Goal: Task Accomplishment & Management: Manage account settings

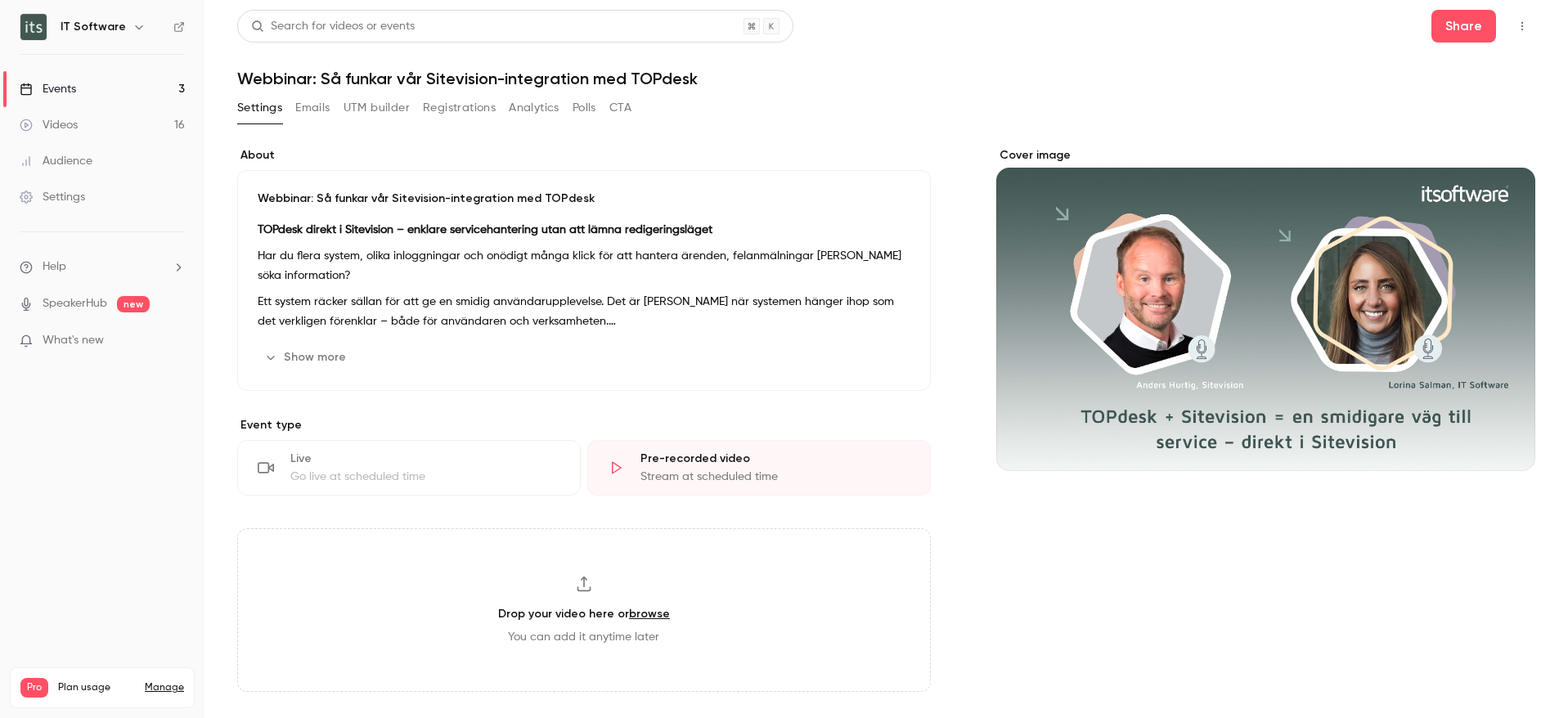
scroll to position [86, 0]
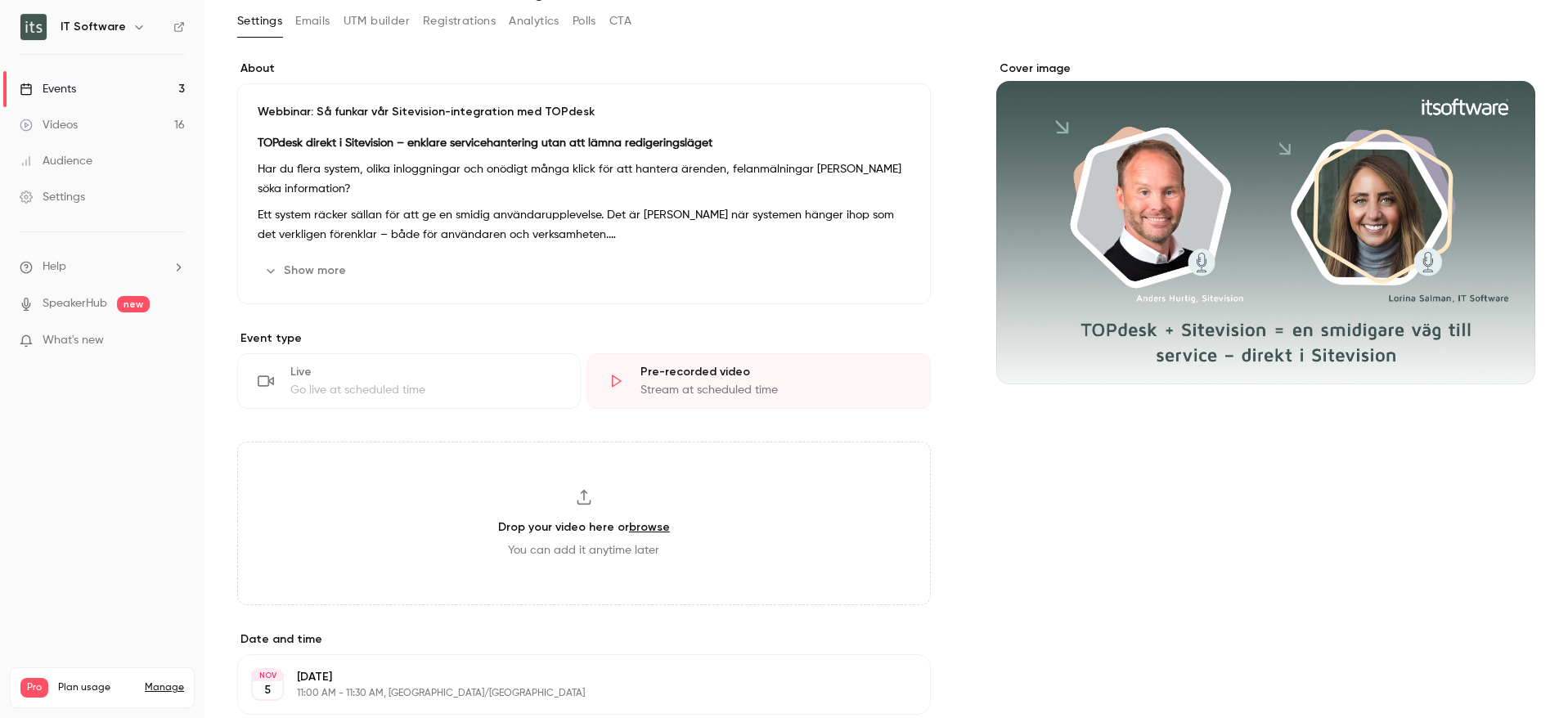
click at [69, 86] on div "Events" at bounding box center [48, 88] width 57 height 16
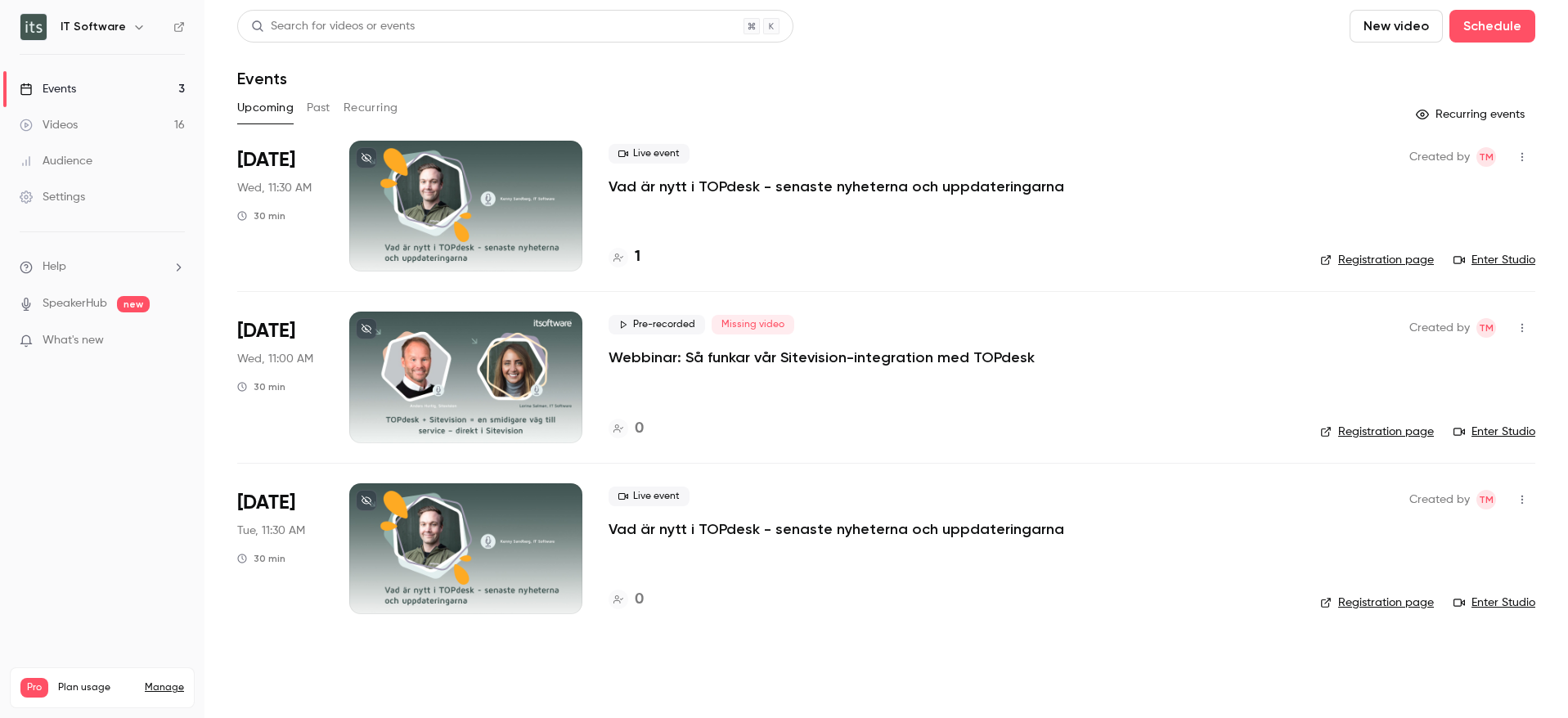
click at [486, 188] on div at bounding box center [466, 206] width 233 height 131
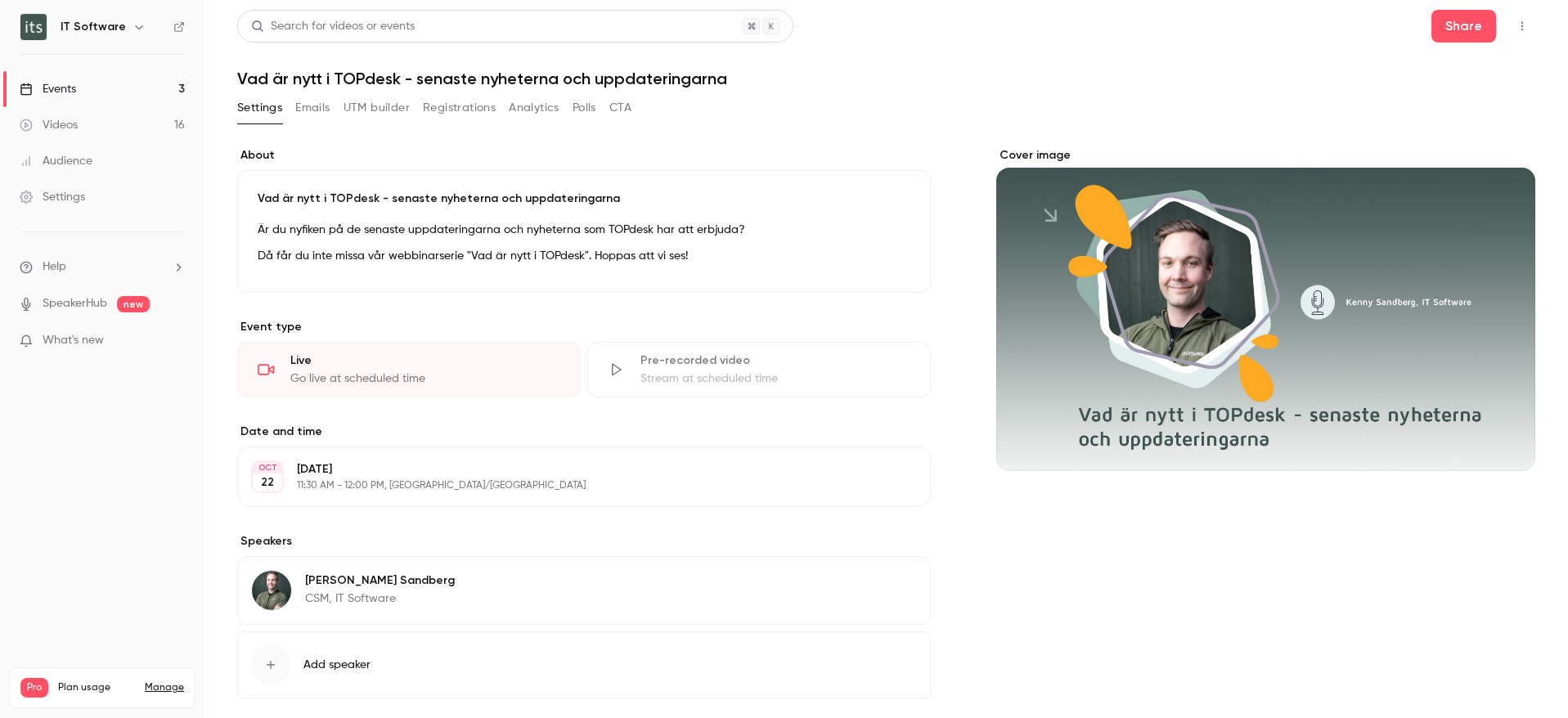
click at [1520, 27] on button "button" at bounding box center [1523, 27] width 27 height 27
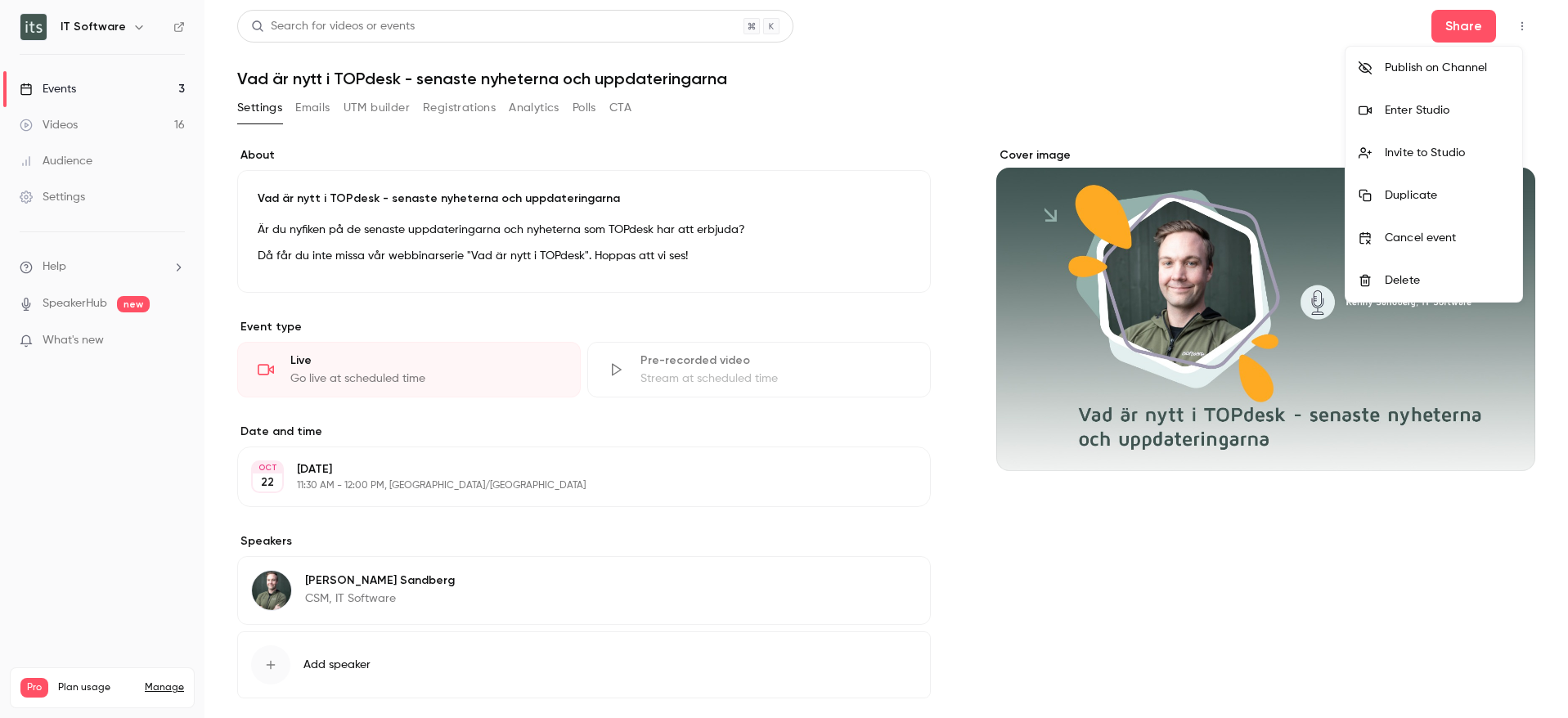
click at [1396, 105] on div "Enter Studio" at bounding box center [1446, 110] width 124 height 16
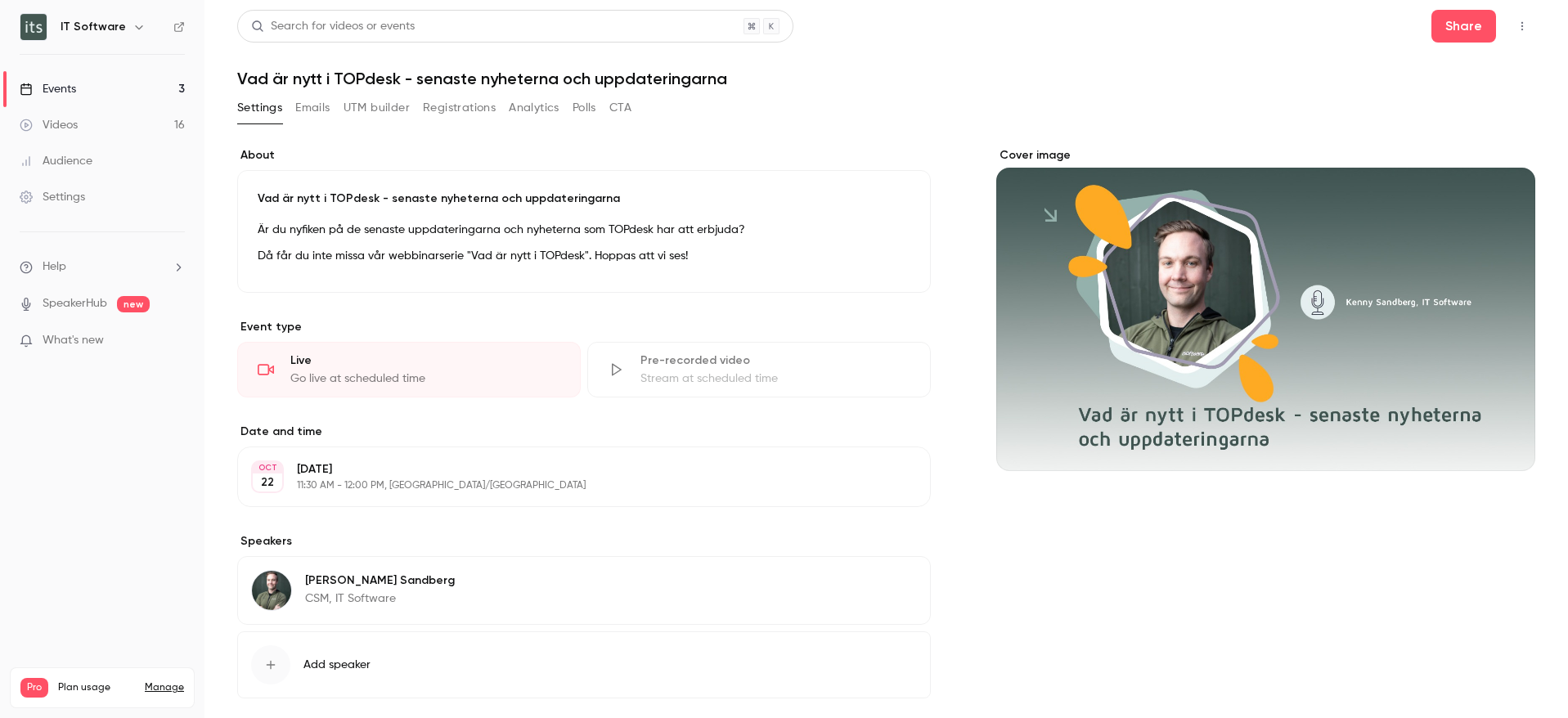
click at [1515, 21] on icon "button" at bounding box center [1522, 27] width 13 height 11
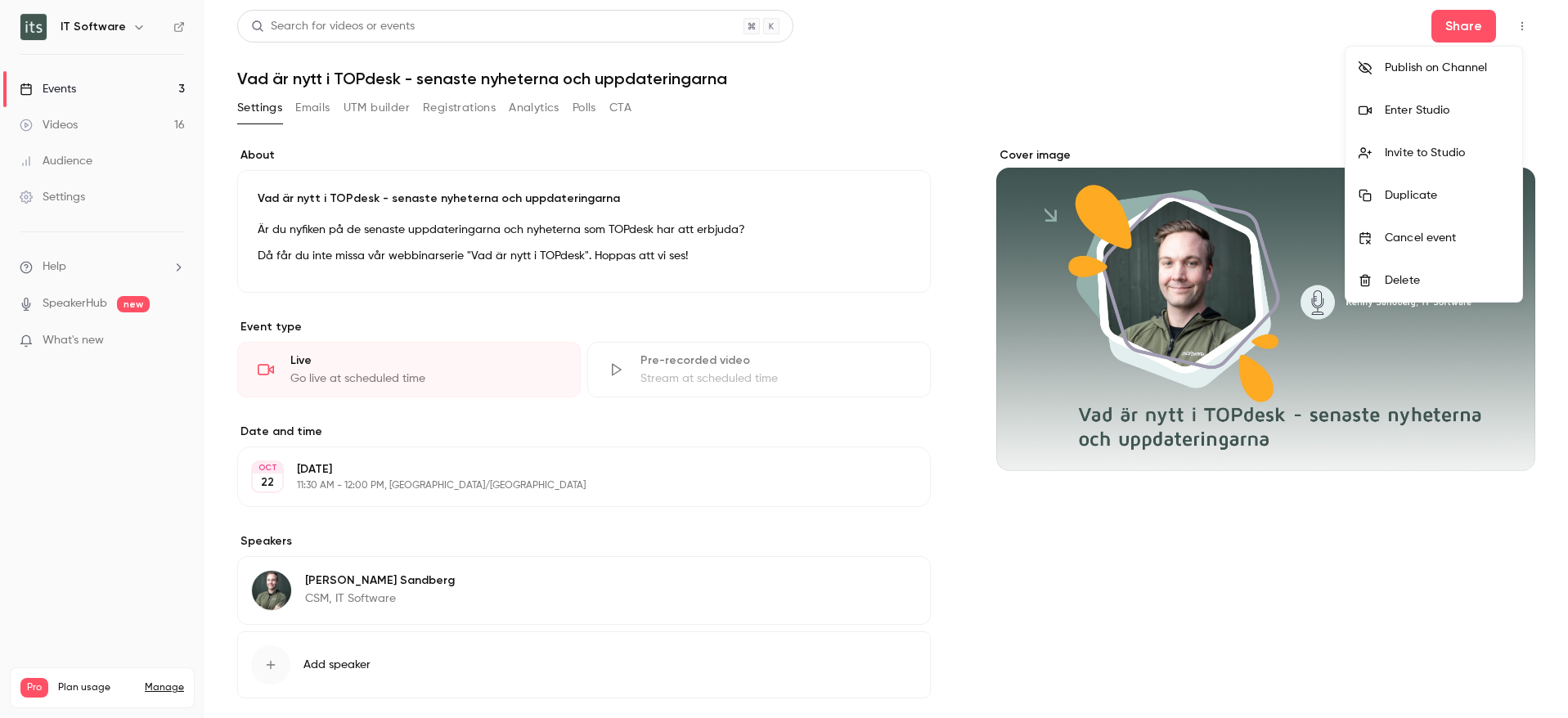
click at [1419, 111] on div "Enter Studio" at bounding box center [1446, 110] width 124 height 16
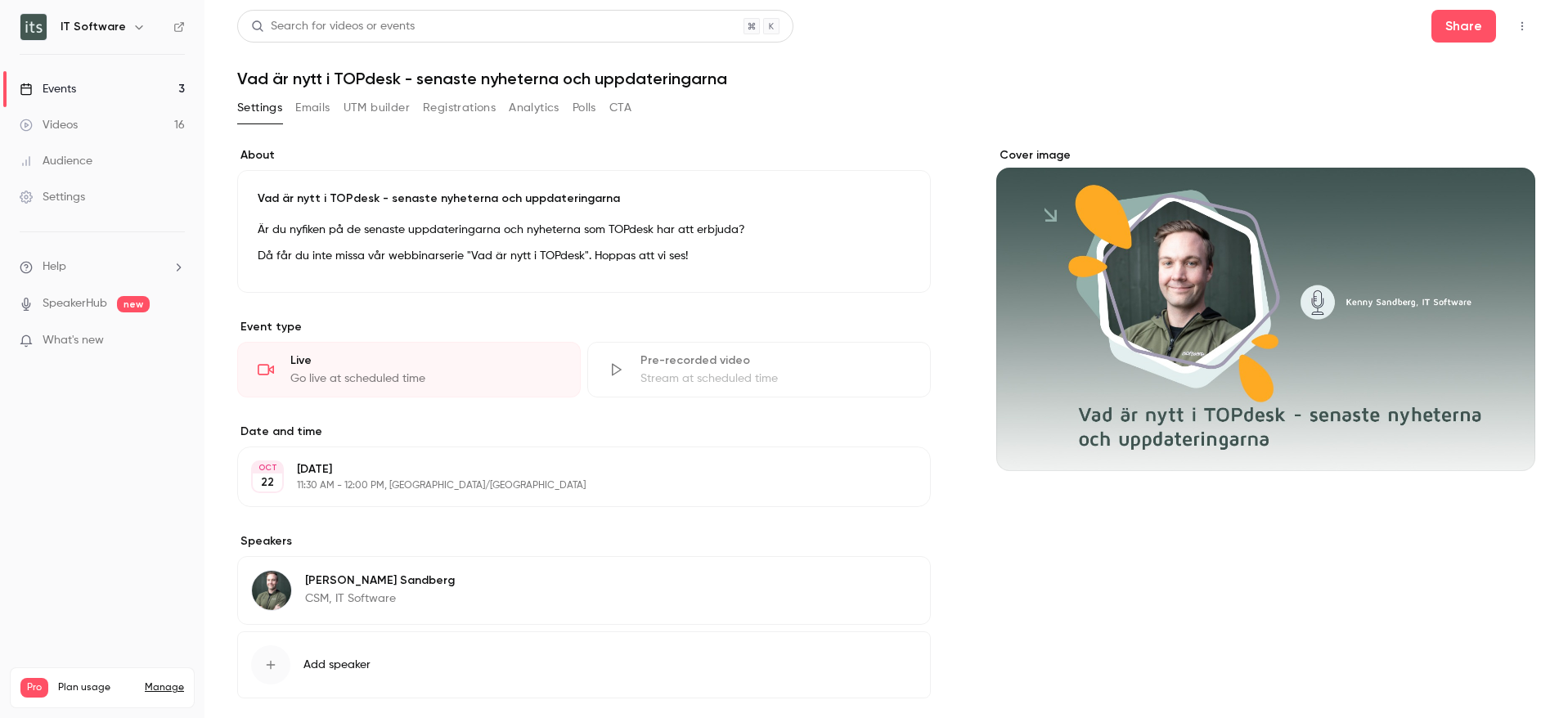
click at [1515, 24] on icon "button" at bounding box center [1522, 27] width 13 height 11
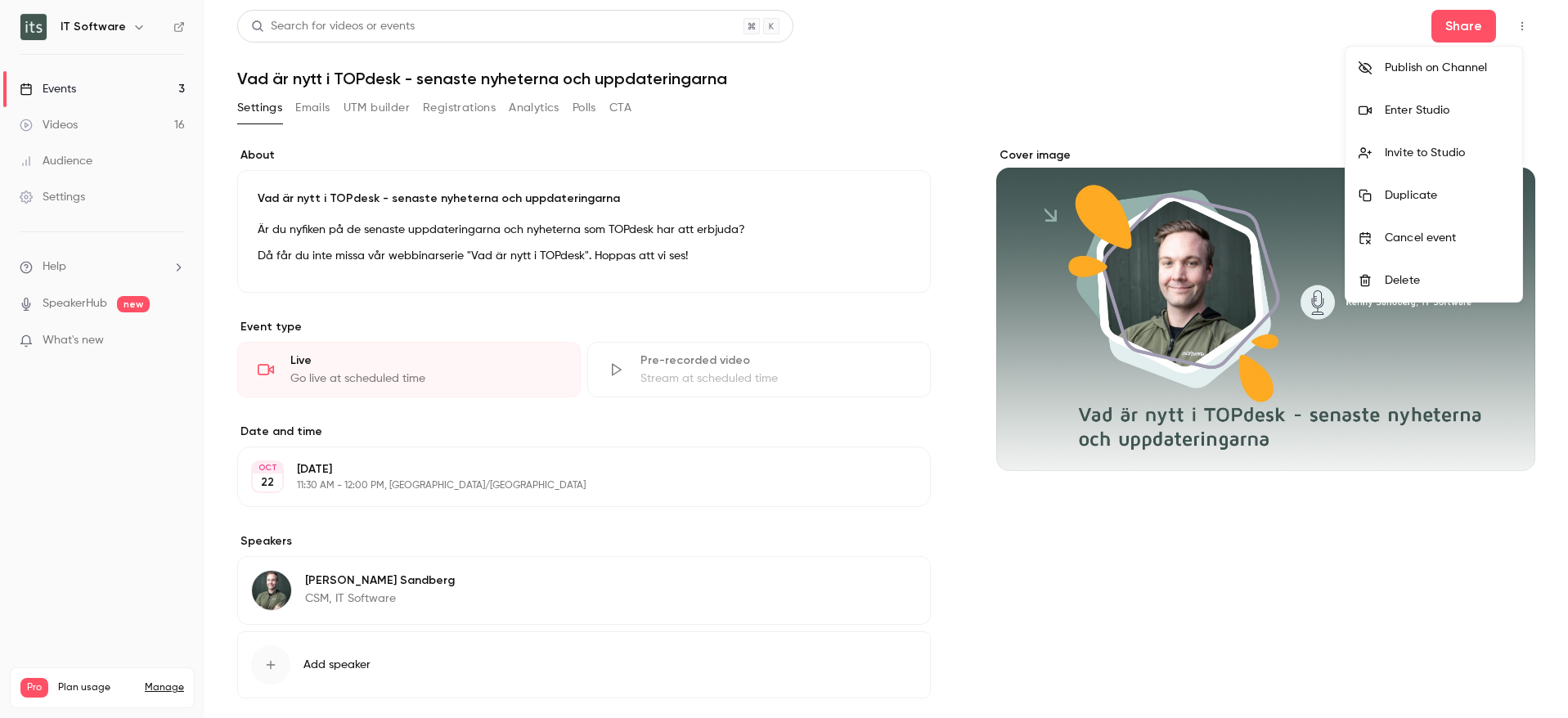
click at [1415, 149] on div "Invite to Studio" at bounding box center [1446, 153] width 124 height 16
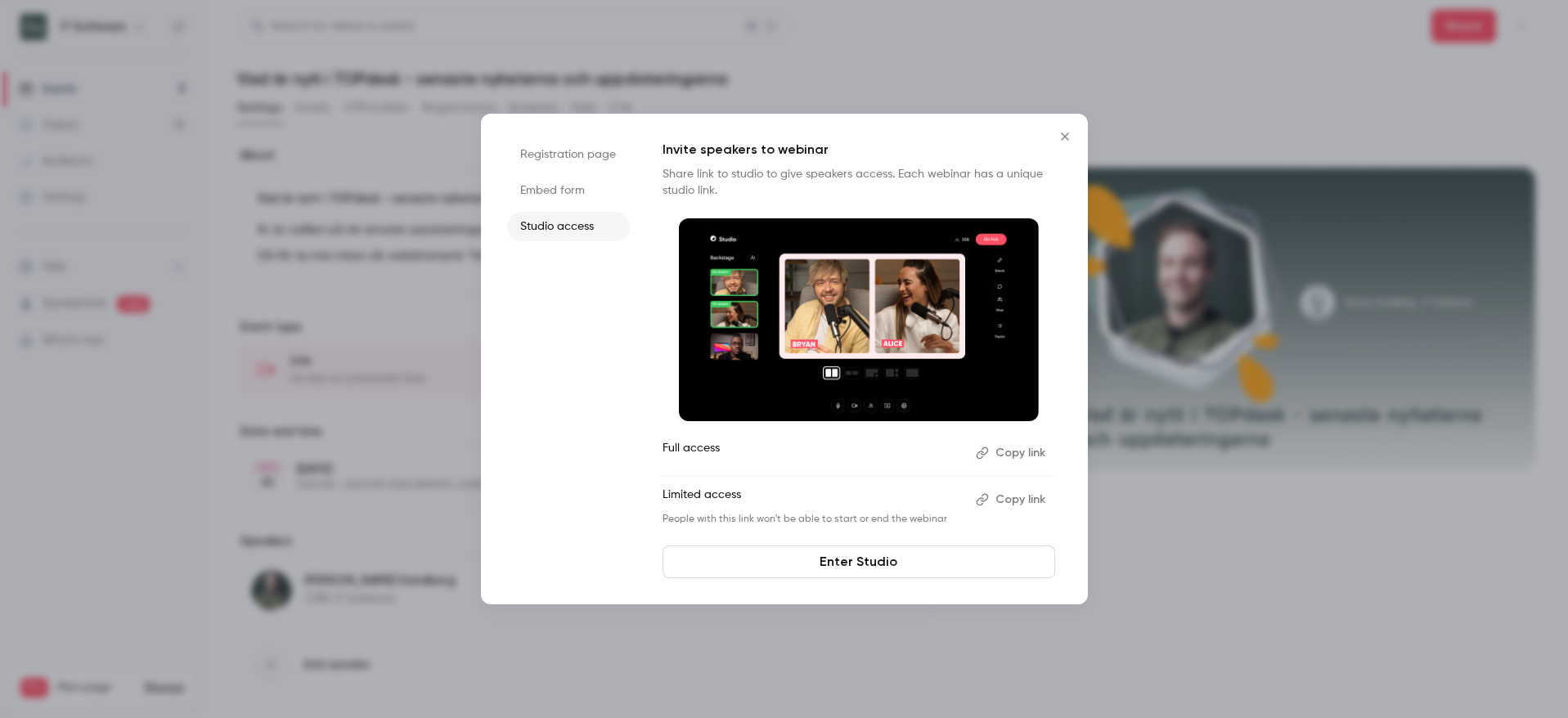
click at [557, 150] on li "Registration page" at bounding box center [568, 154] width 122 height 29
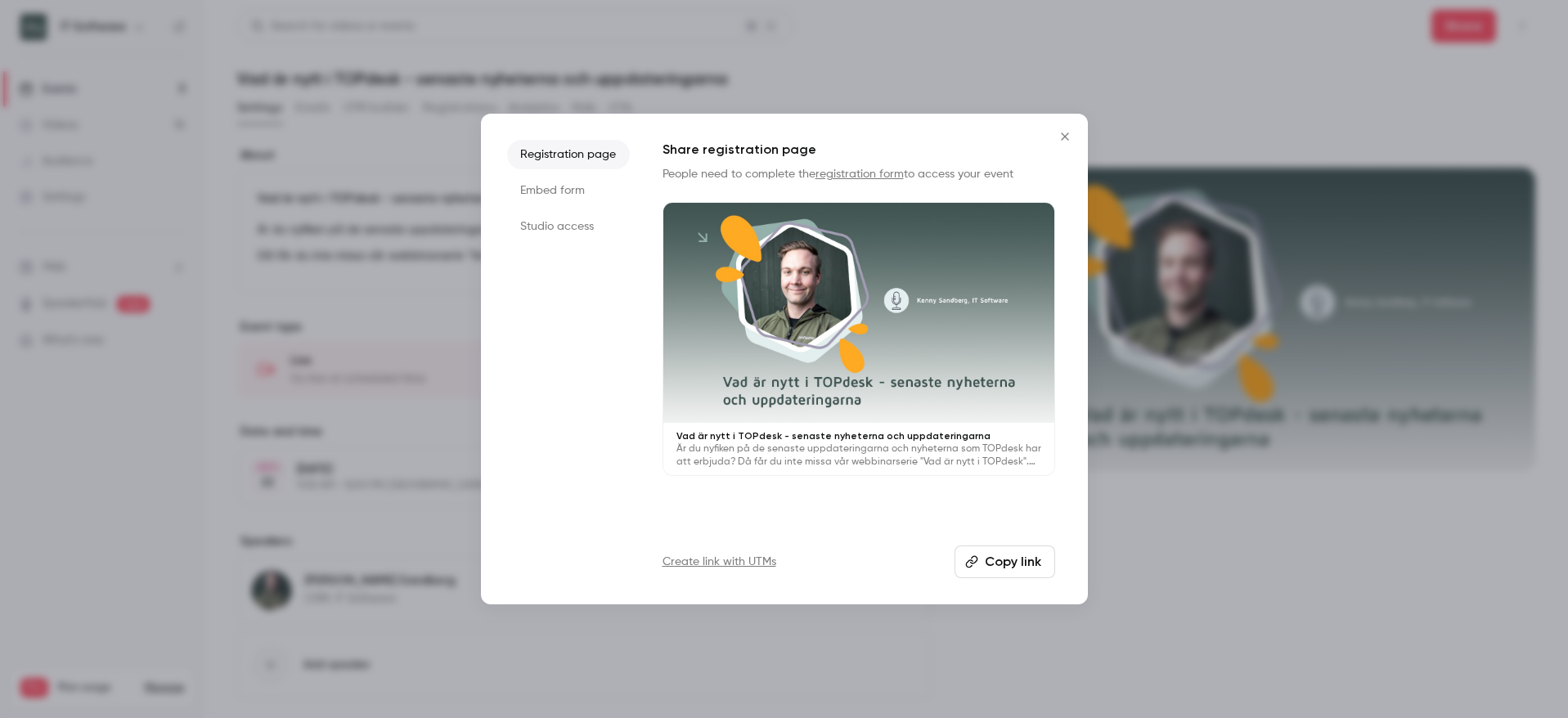
click at [549, 180] on li "Embed form" at bounding box center [568, 190] width 122 height 29
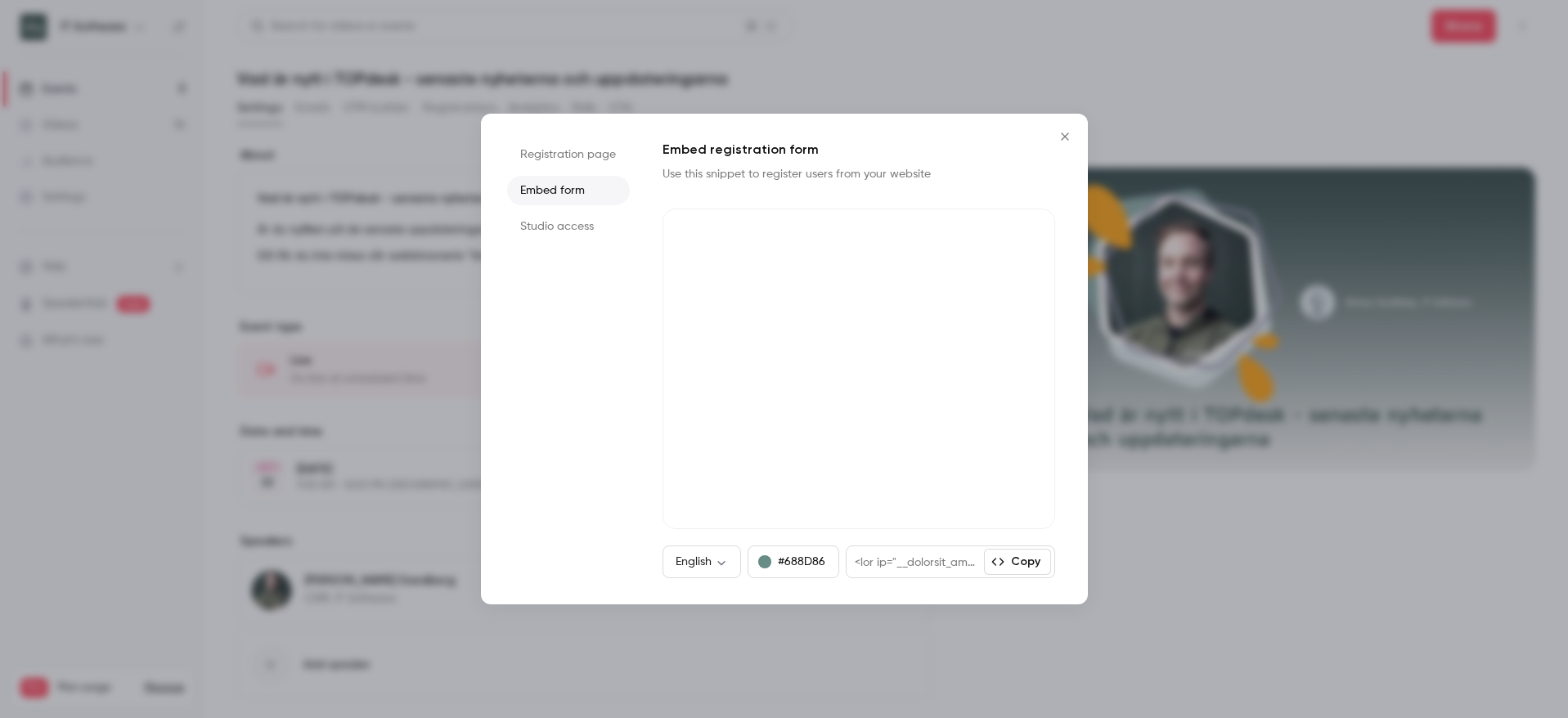
click at [544, 221] on li "Studio access" at bounding box center [568, 226] width 122 height 29
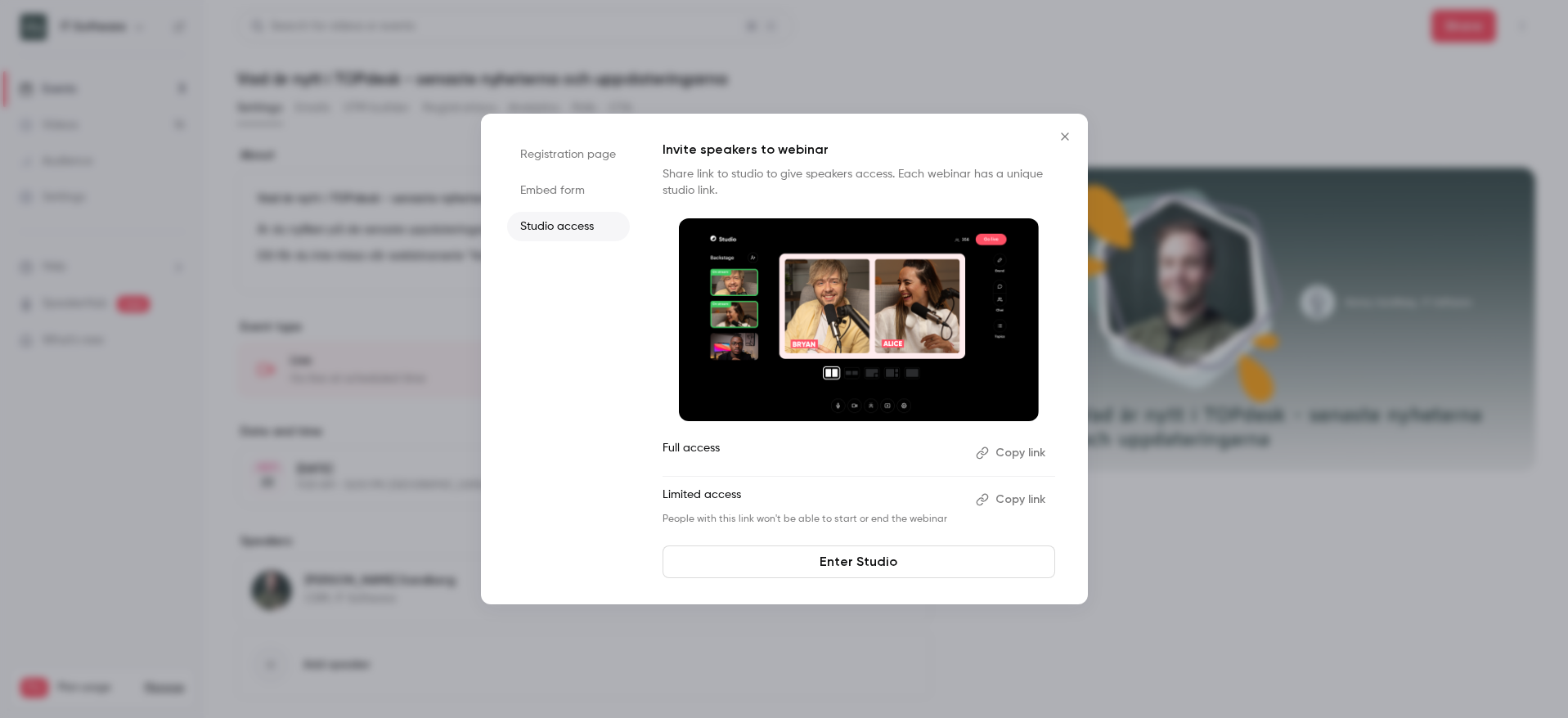
click at [559, 185] on li "Embed form" at bounding box center [568, 190] width 122 height 29
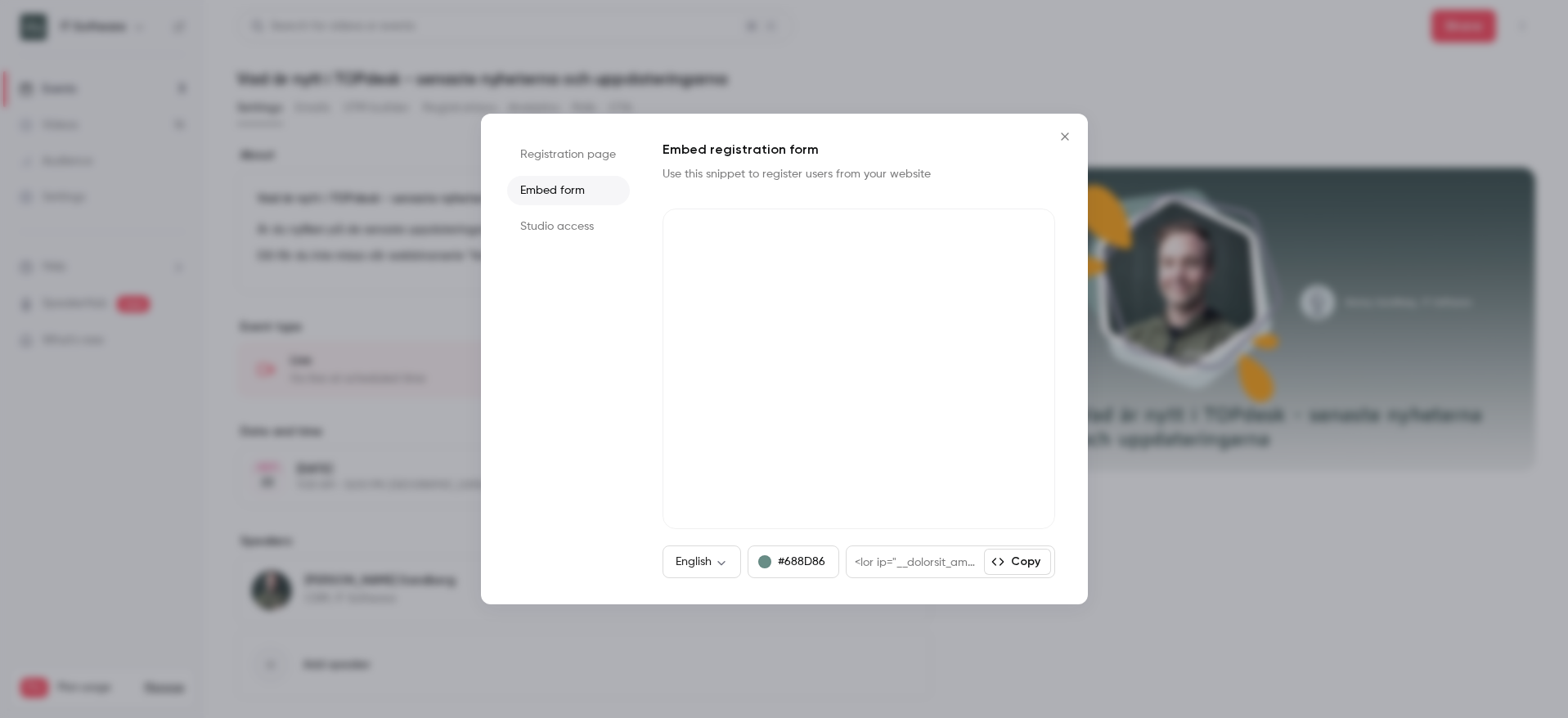
click at [559, 141] on li "Registration page" at bounding box center [568, 154] width 122 height 29
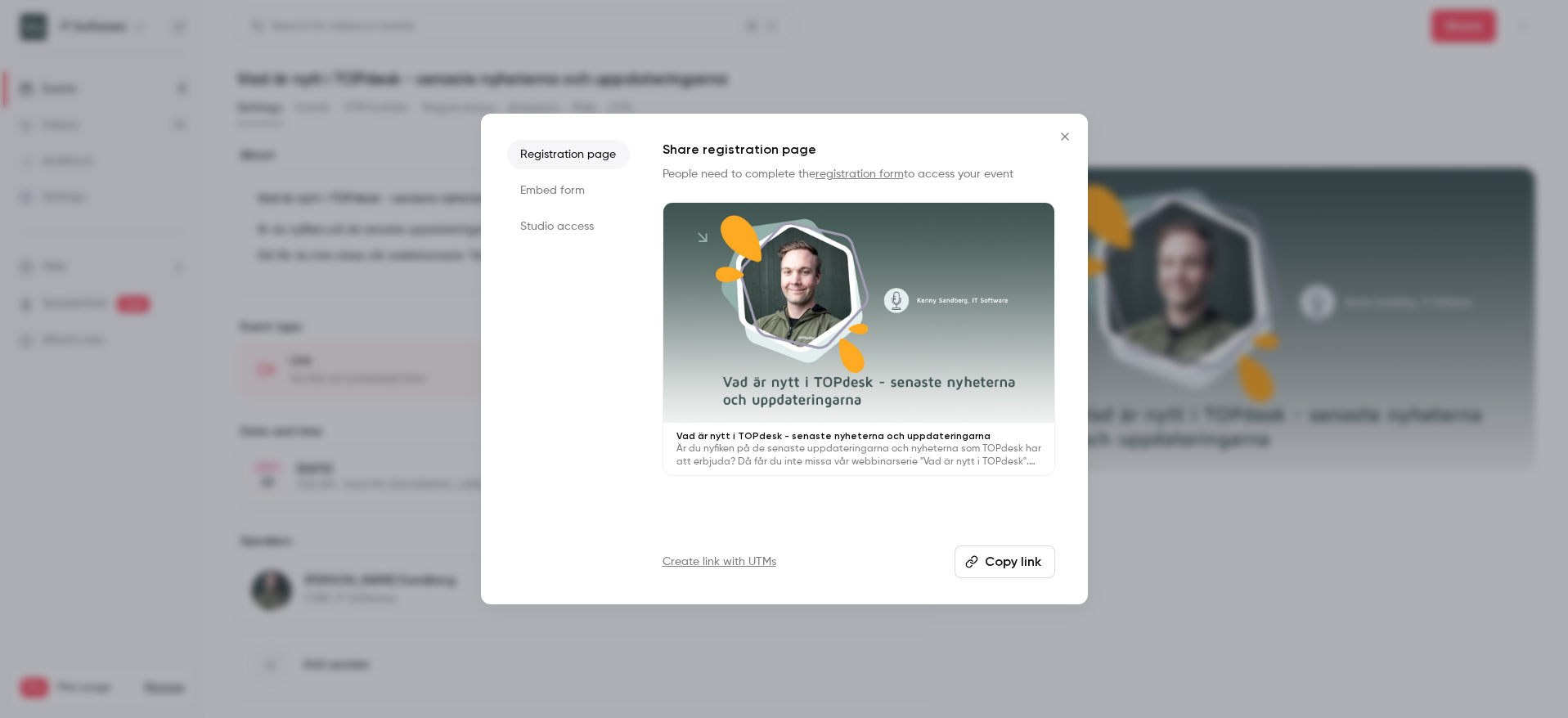
click at [1072, 131] on icon "Close" at bounding box center [1064, 136] width 20 height 13
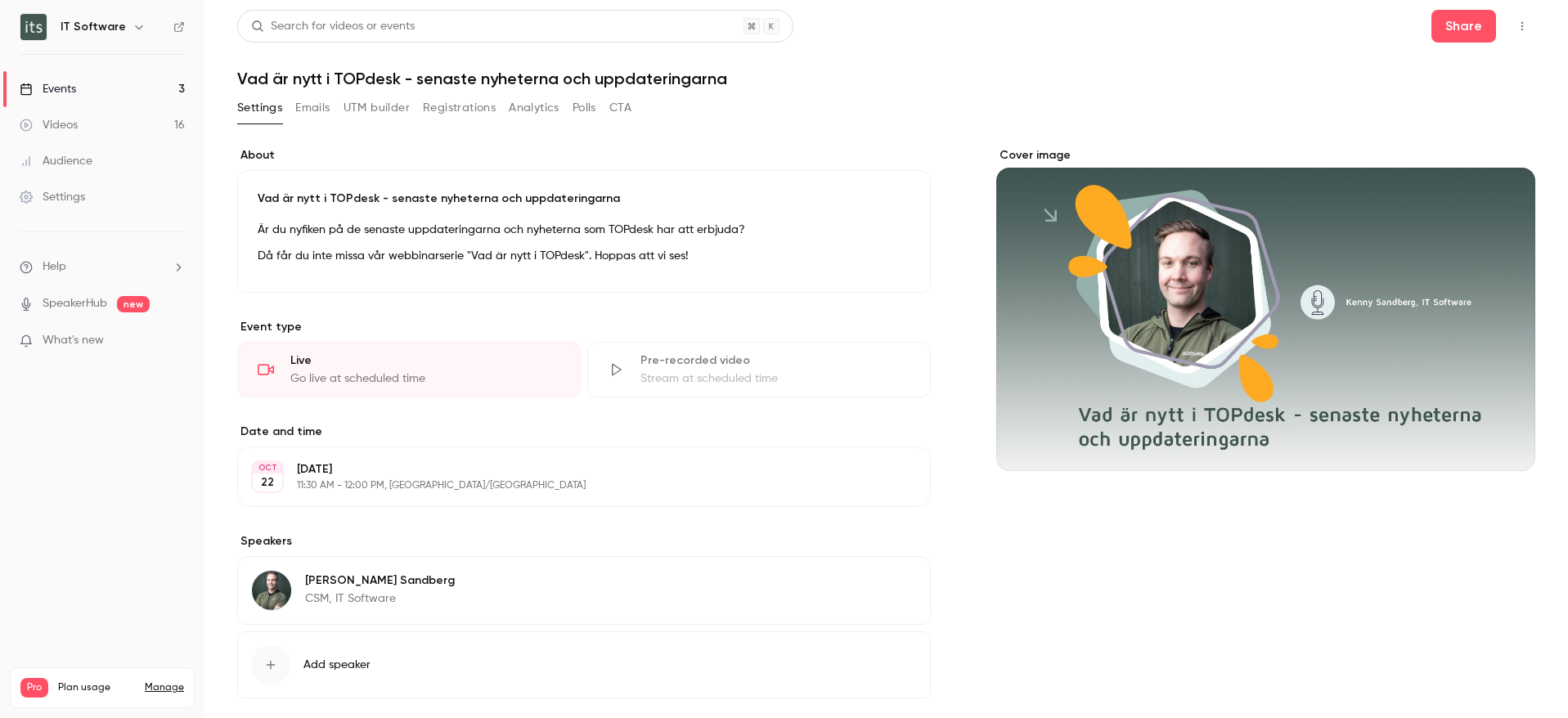
click at [1515, 28] on icon "button" at bounding box center [1522, 27] width 13 height 11
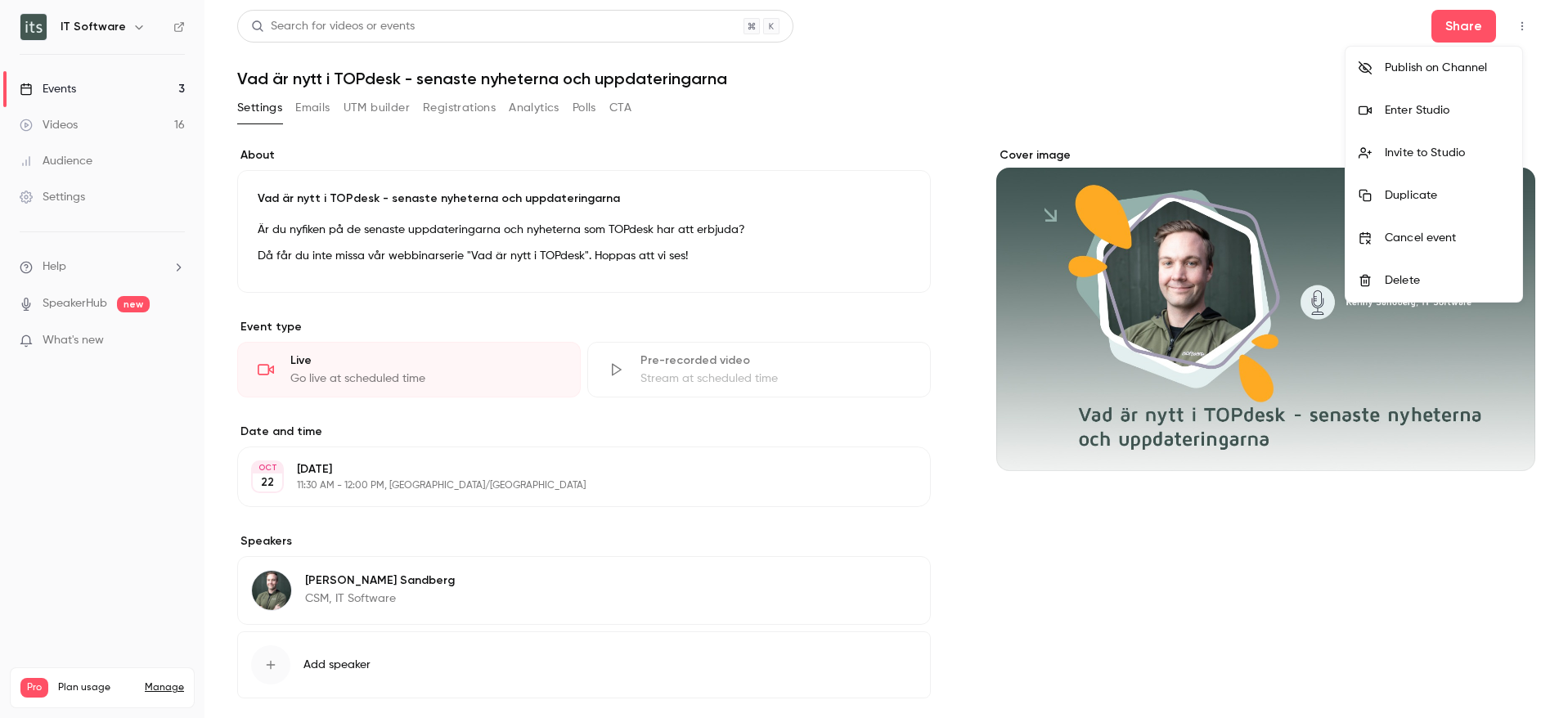
click at [1415, 119] on li "Enter Studio" at bounding box center [1433, 110] width 176 height 43
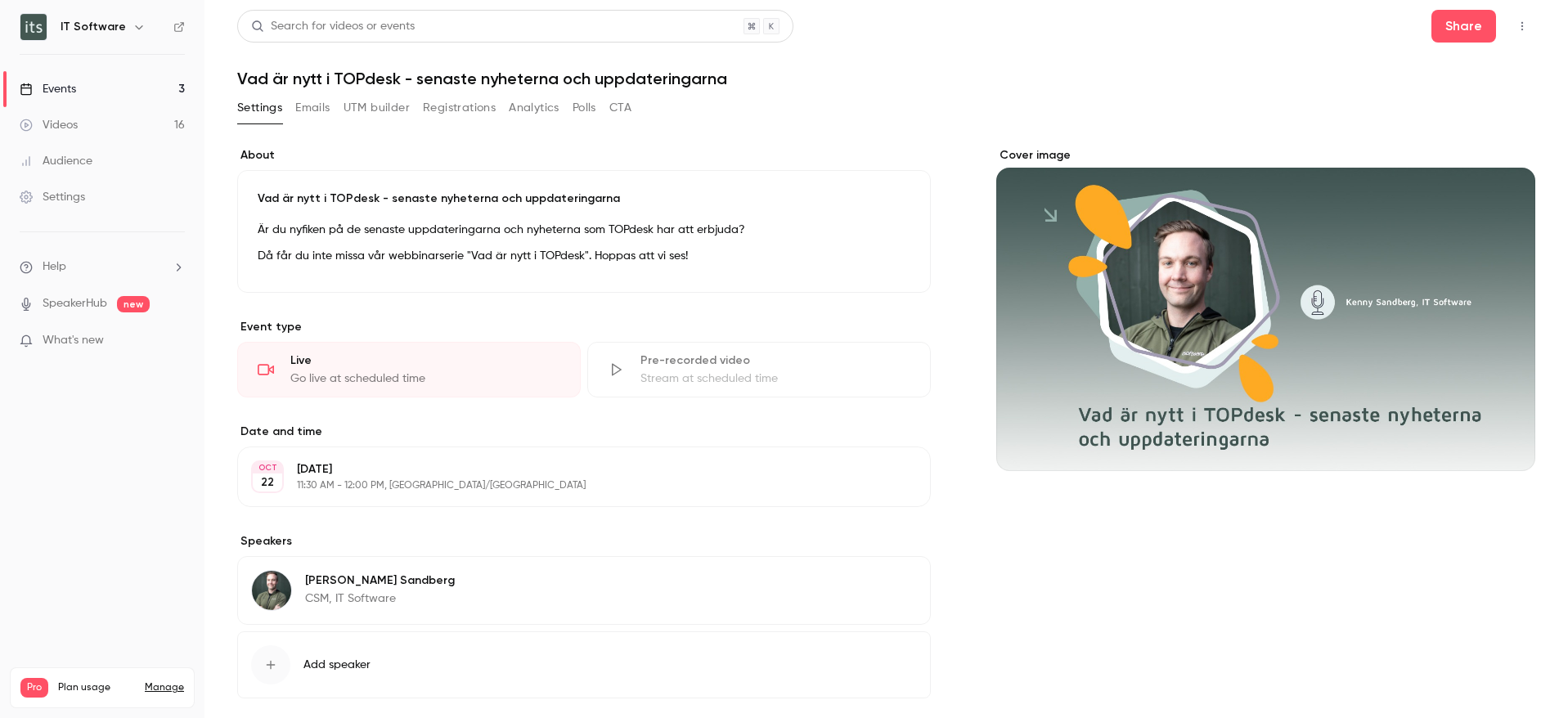
click at [479, 97] on button "Registrations" at bounding box center [459, 108] width 73 height 27
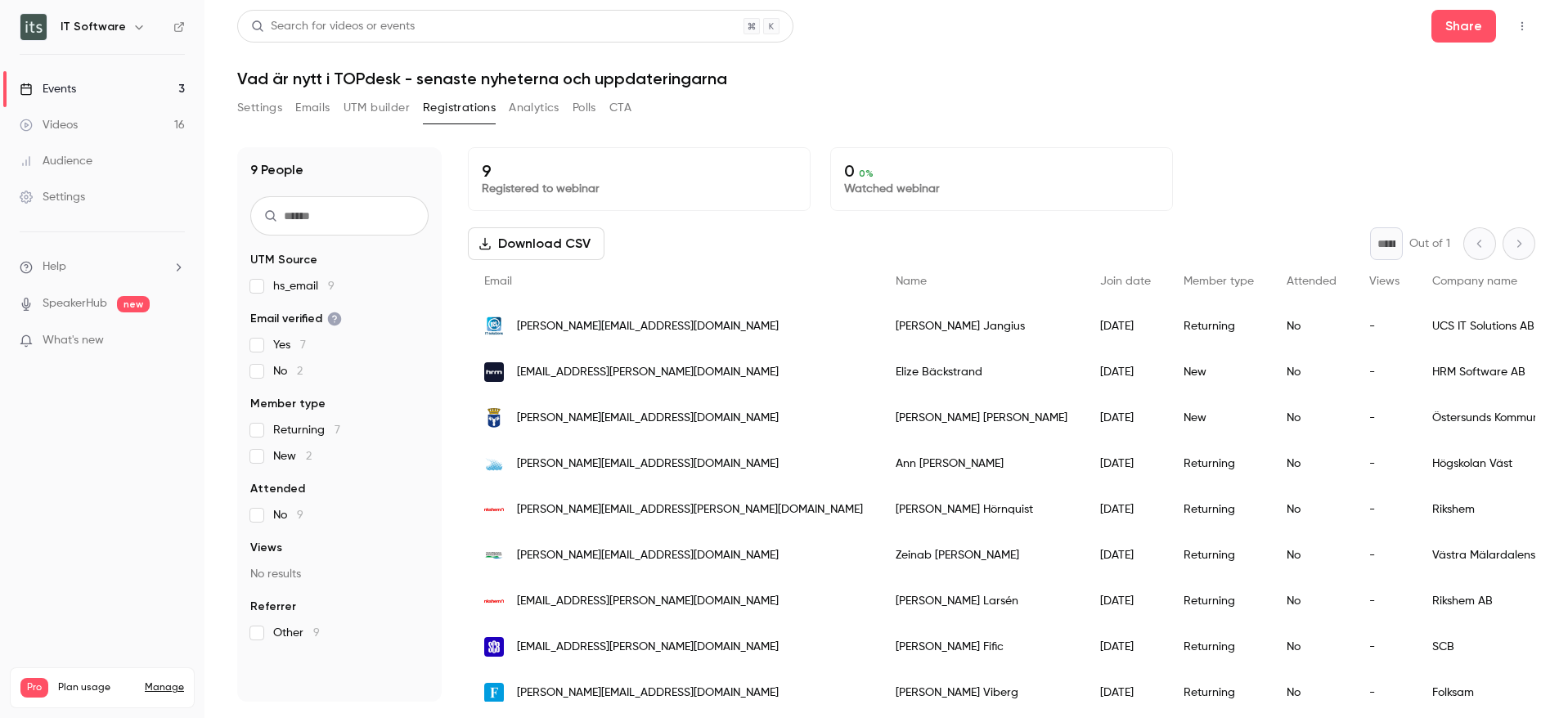
scroll to position [27, 0]
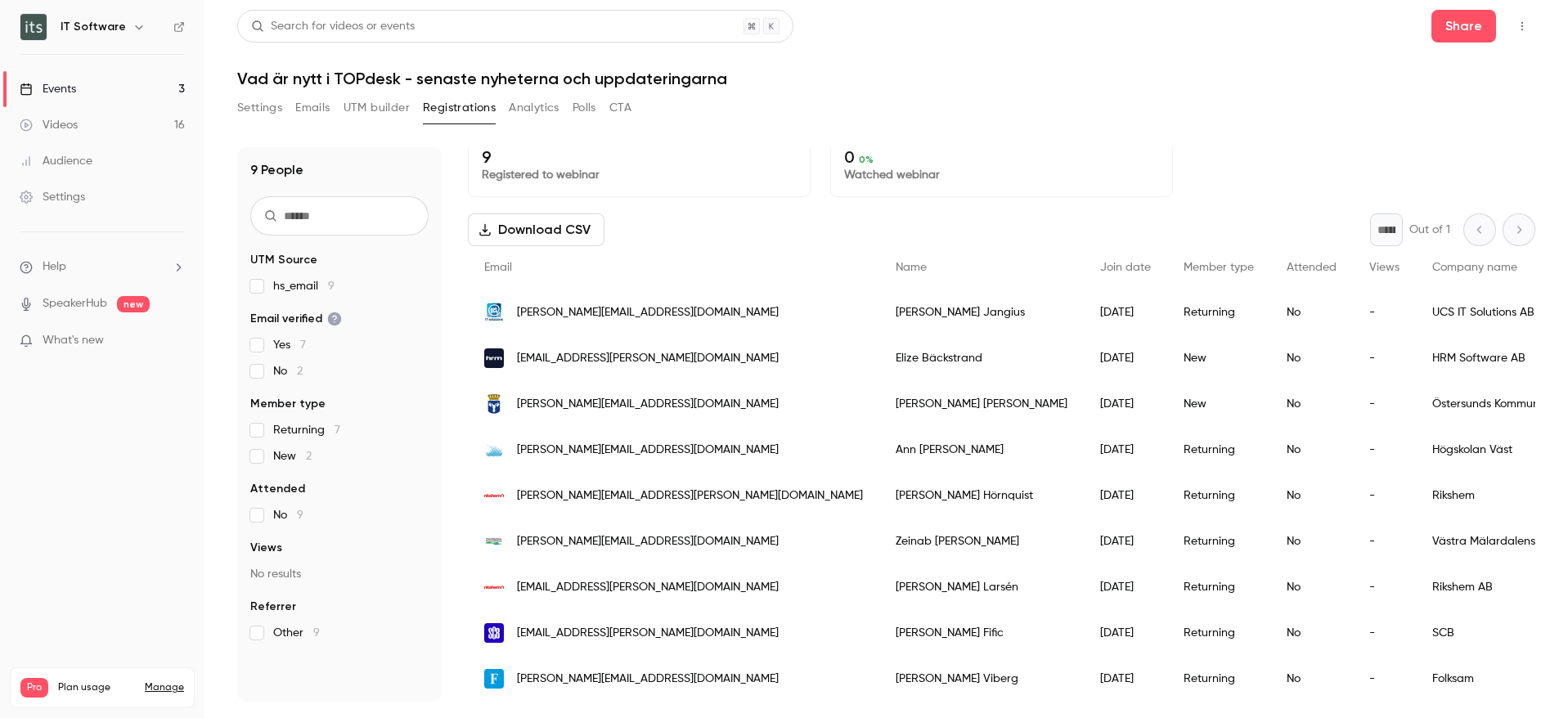
click at [391, 111] on button "UTM builder" at bounding box center [377, 108] width 66 height 27
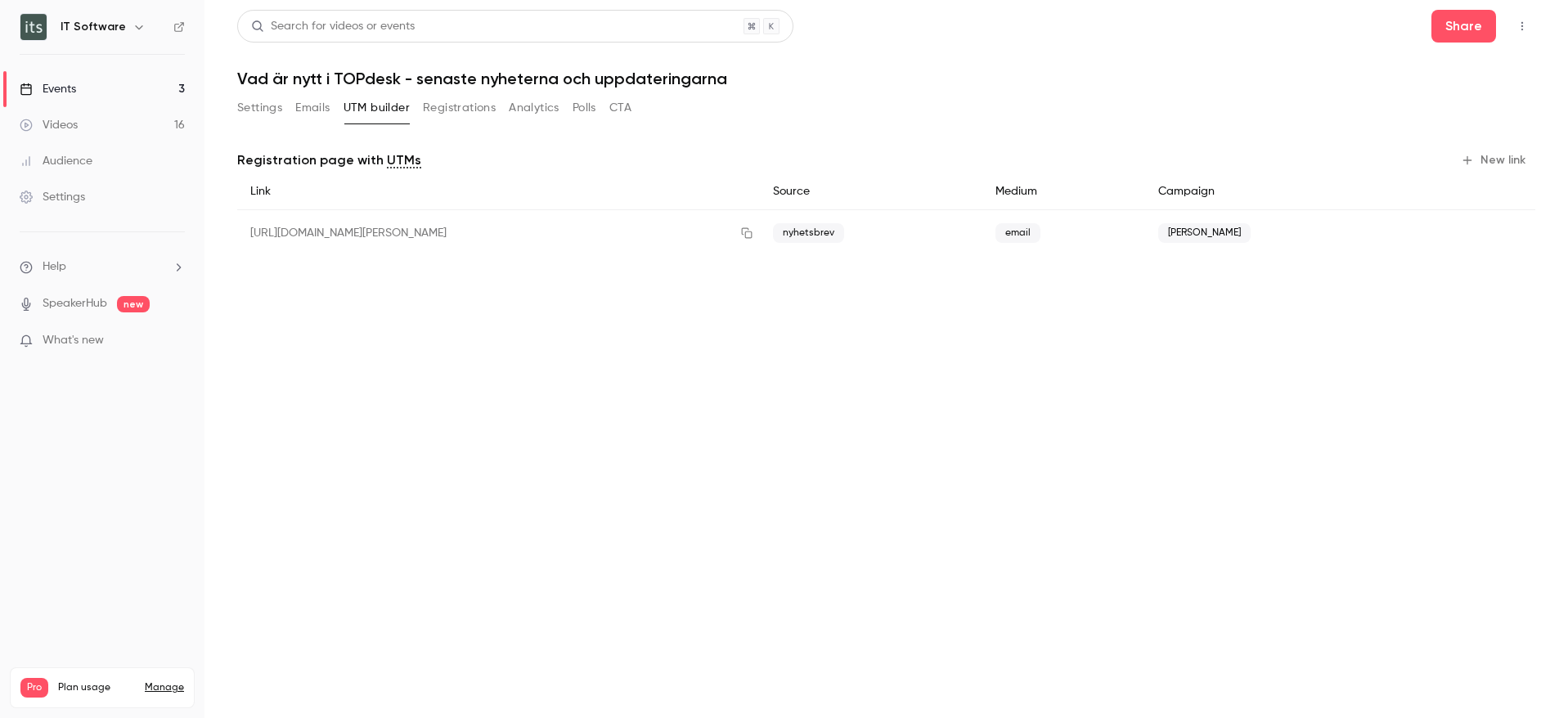
click at [536, 116] on button "Analytics" at bounding box center [534, 108] width 51 height 27
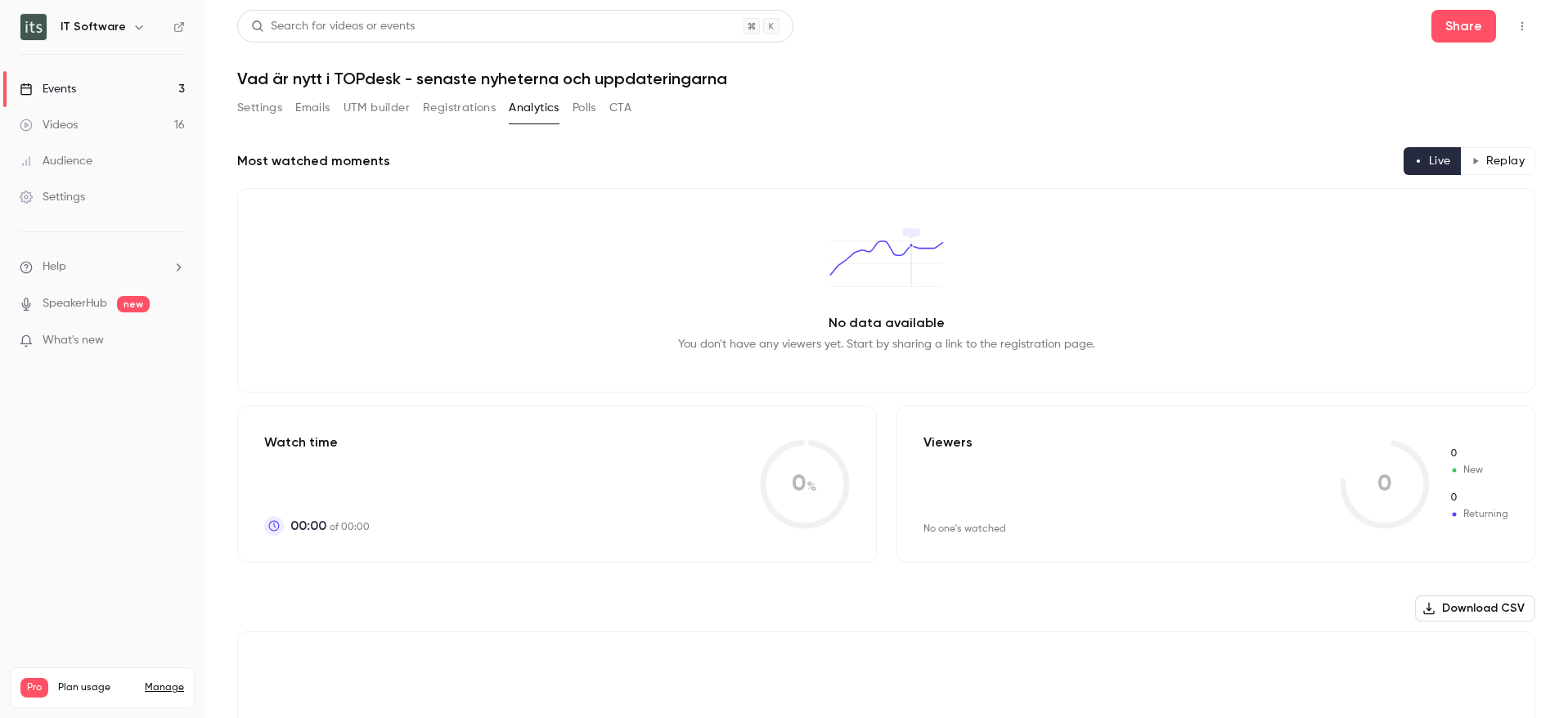
click at [570, 109] on div "Settings Emails UTM builder Registrations Analytics Polls CTA" at bounding box center [434, 108] width 394 height 27
click at [577, 108] on button "Polls" at bounding box center [584, 108] width 24 height 27
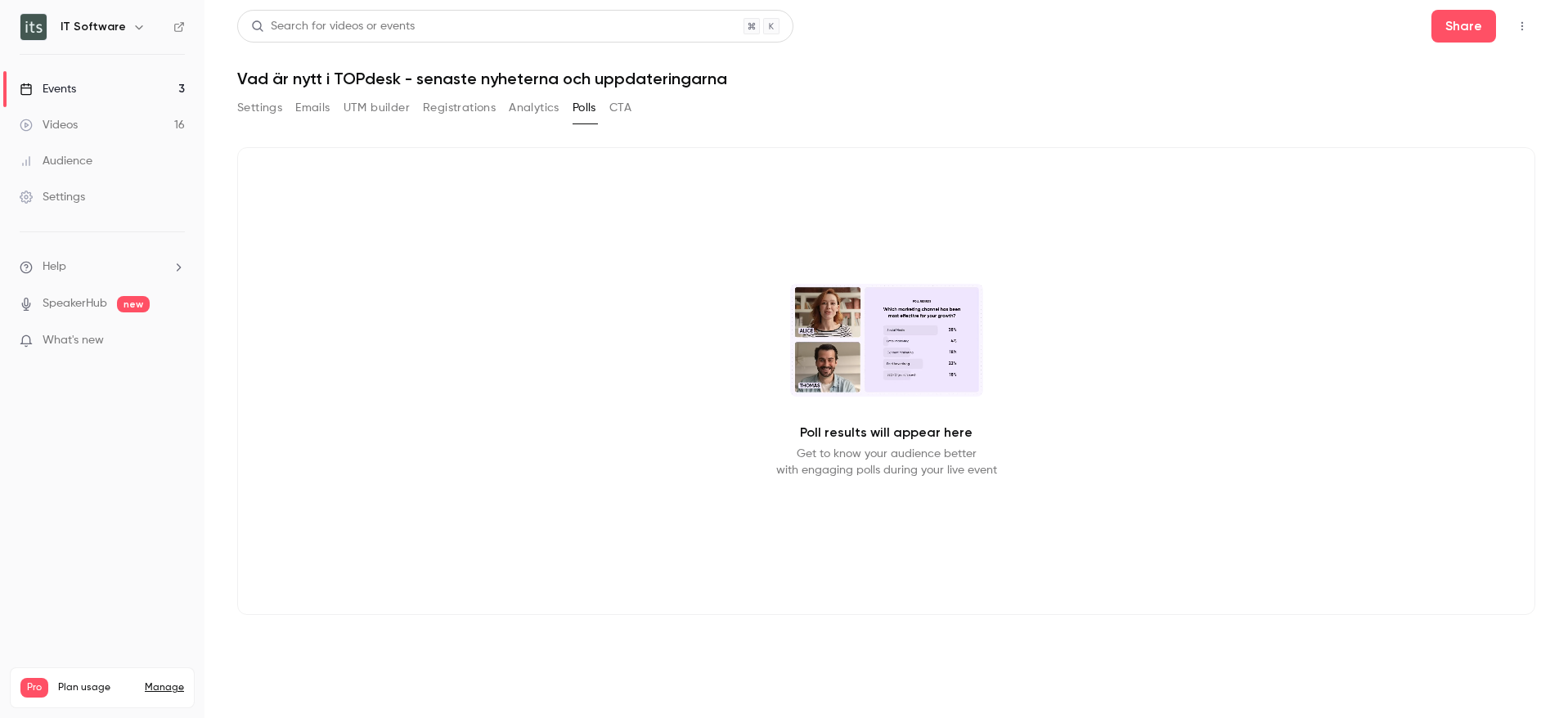
click at [373, 117] on button "UTM builder" at bounding box center [377, 108] width 66 height 27
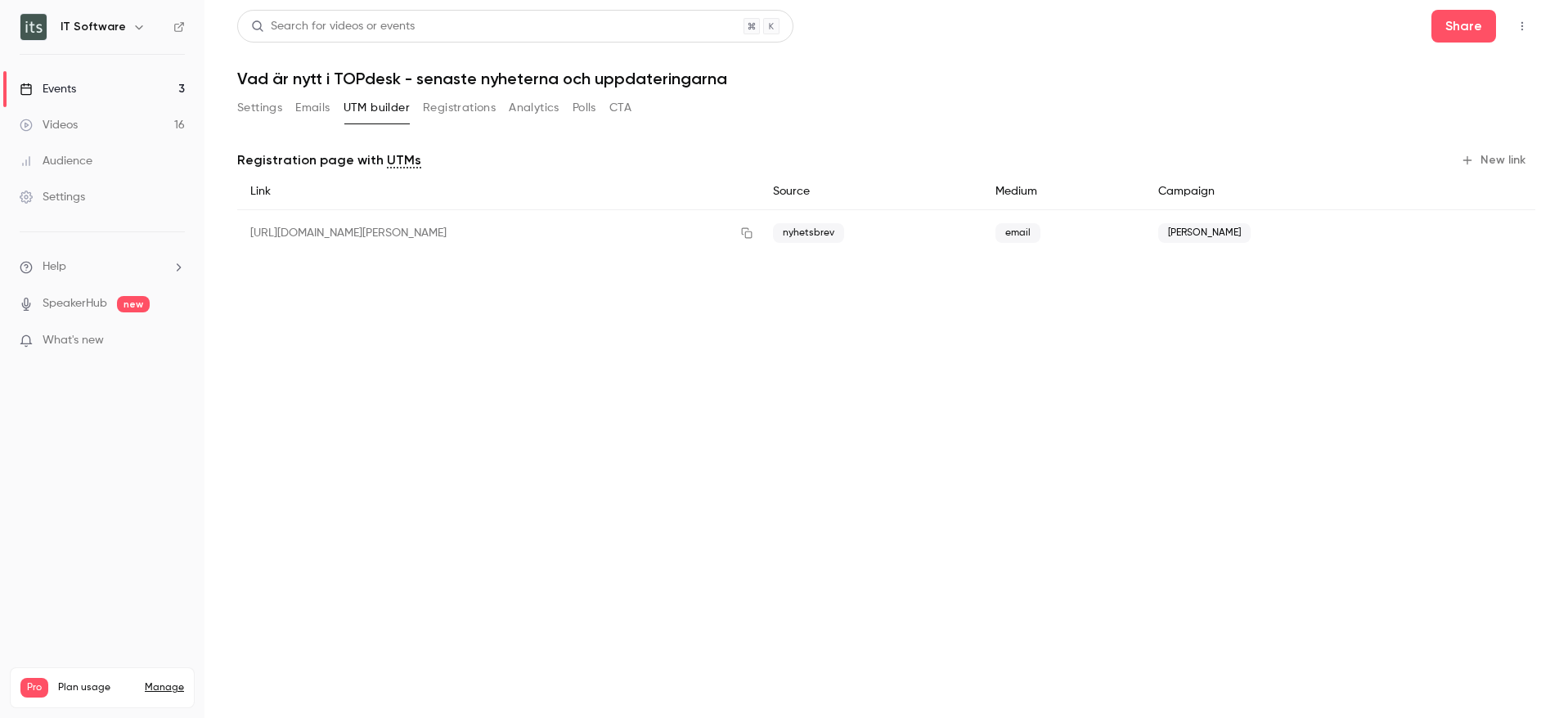
click at [322, 111] on button "Emails" at bounding box center [313, 108] width 34 height 27
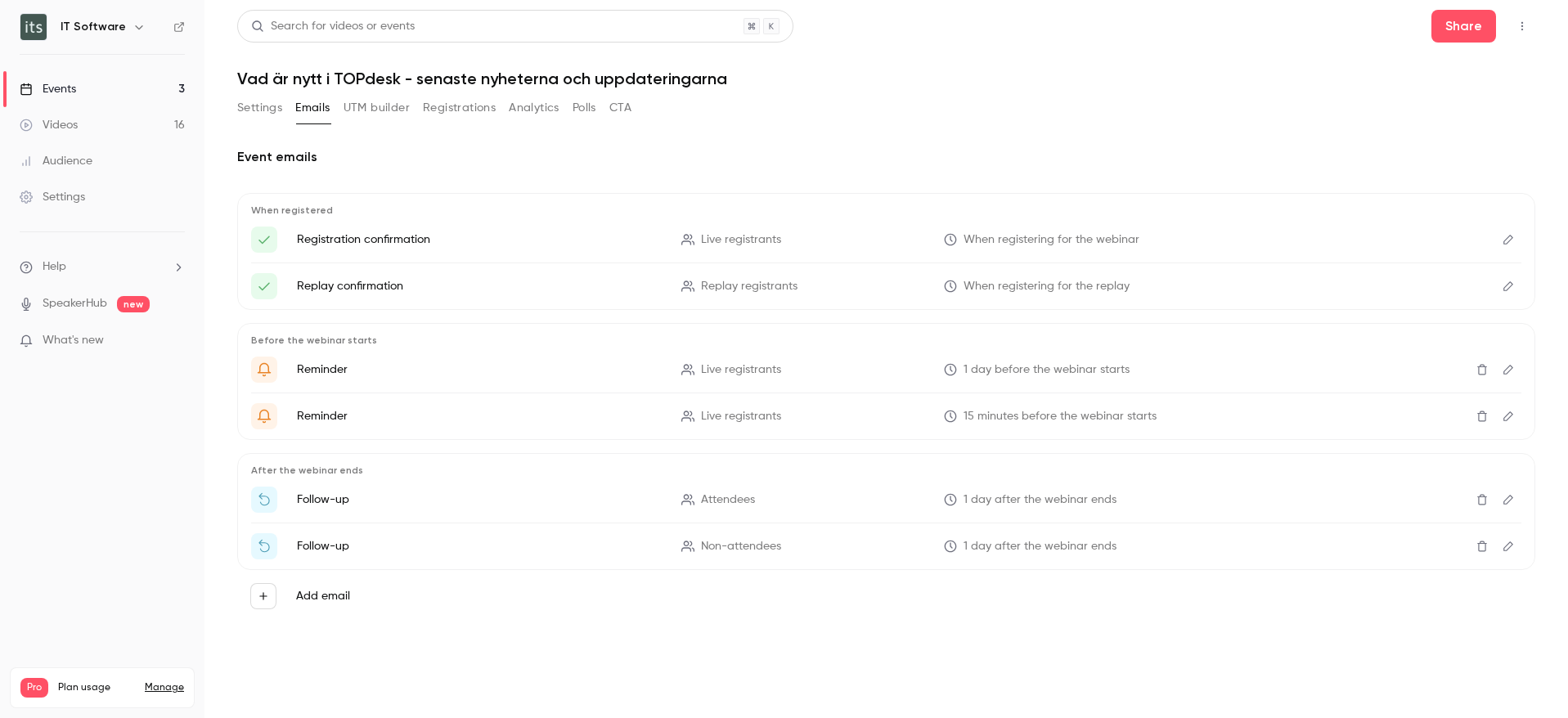
click at [482, 111] on button "Registrations" at bounding box center [459, 108] width 73 height 27
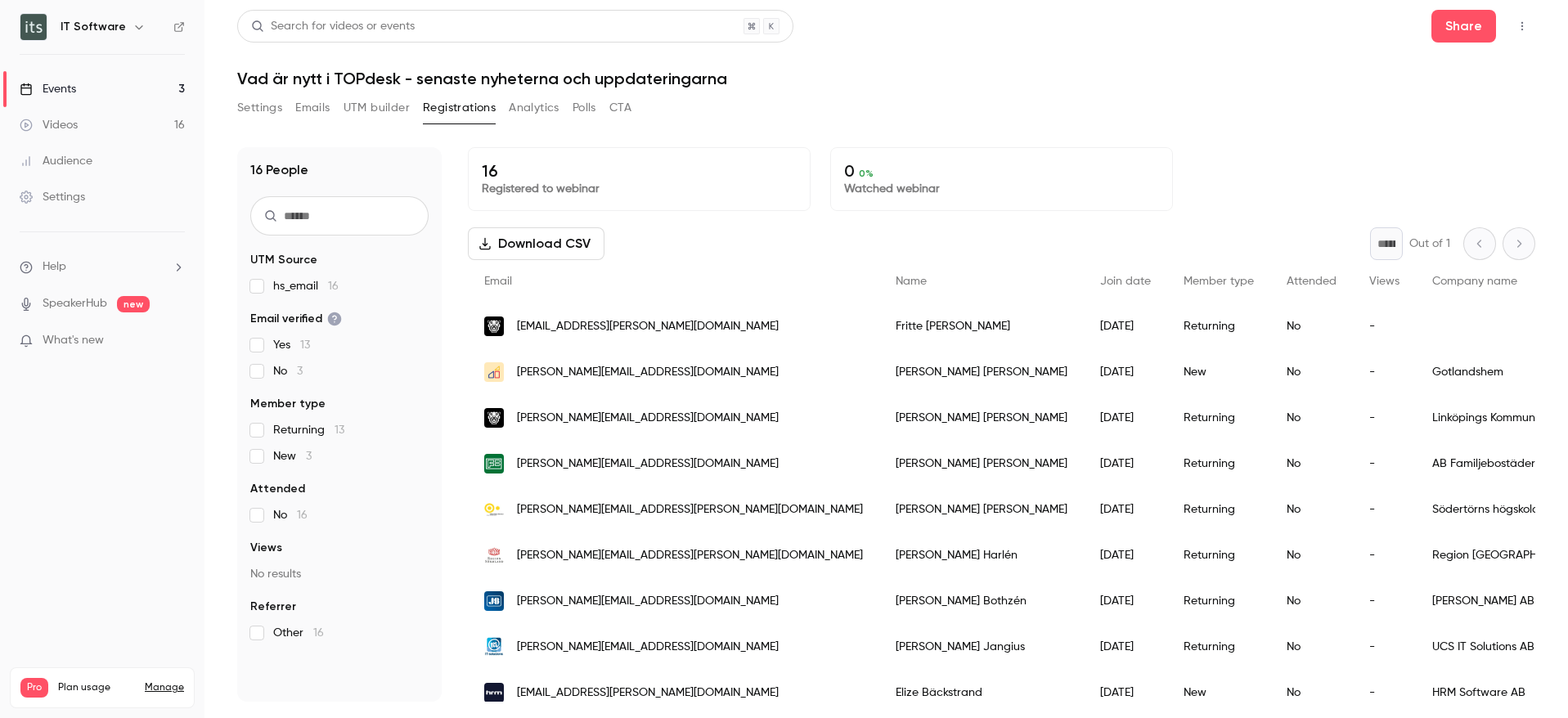
click at [102, 41] on nav "IT Software Events 3 Videos 16 Audience Settings Help SpeakerHub new What's new…" at bounding box center [102, 359] width 205 height 718
click at [73, 129] on div "Videos" at bounding box center [48, 124] width 58 height 16
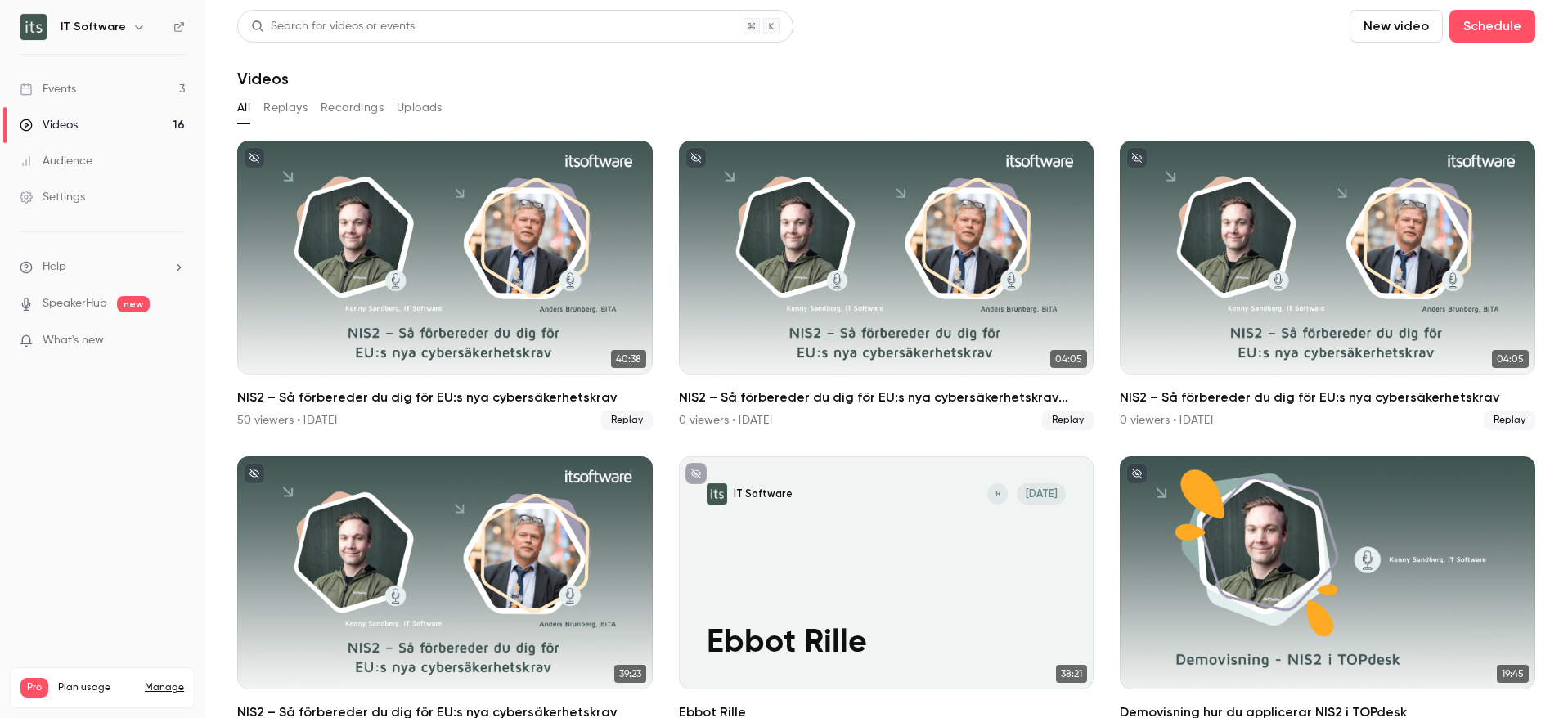
click at [79, 86] on link "Events 3" at bounding box center [102, 89] width 205 height 36
